Goal: Transaction & Acquisition: Purchase product/service

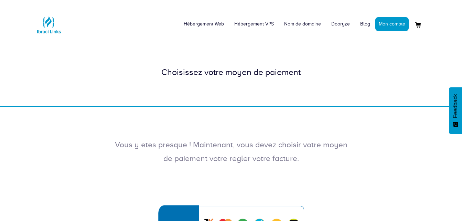
click at [287, 77] on div "Choisissez votre moyen de paiement" at bounding box center [231, 72] width 392 height 12
click at [276, 66] on div "Choisissez votre moyen de paiement" at bounding box center [231, 72] width 392 height 12
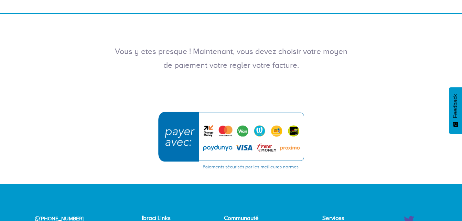
scroll to position [101, 0]
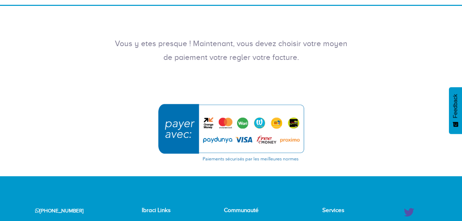
click at [276, 124] on img "submit" at bounding box center [231, 132] width 155 height 67
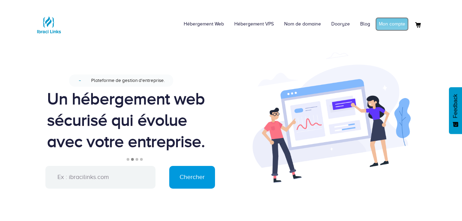
click at [382, 29] on link "Mon compte" at bounding box center [391, 24] width 33 height 14
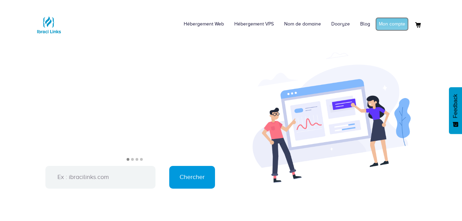
click at [405, 25] on link "Mon compte" at bounding box center [391, 24] width 33 height 14
click at [396, 29] on link "Mon compte" at bounding box center [391, 24] width 33 height 14
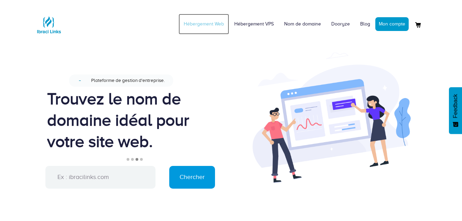
click at [200, 23] on link "Hébergement Web" at bounding box center [204, 24] width 51 height 21
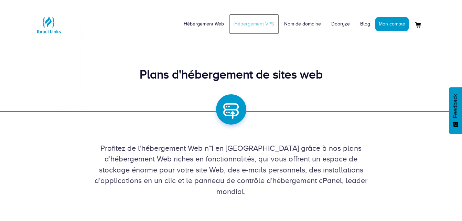
click at [269, 21] on link "Hébergement VPS" at bounding box center [254, 24] width 50 height 21
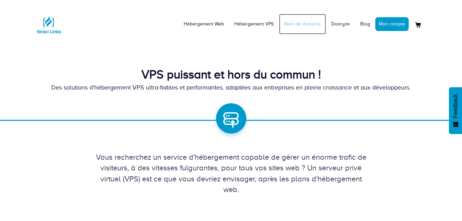
click at [325, 26] on link "Nom de domaine" at bounding box center [302, 24] width 47 height 21
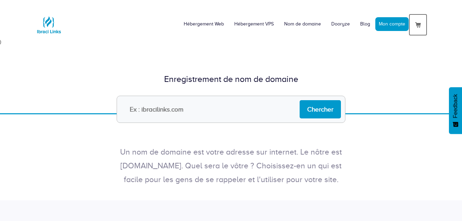
click at [416, 29] on link at bounding box center [418, 25] width 19 height 22
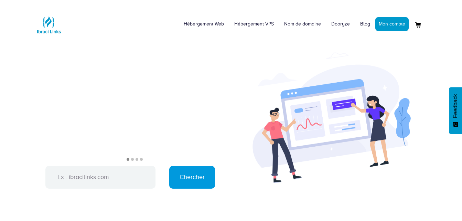
scroll to position [358, 0]
